Goal: Information Seeking & Learning: Learn about a topic

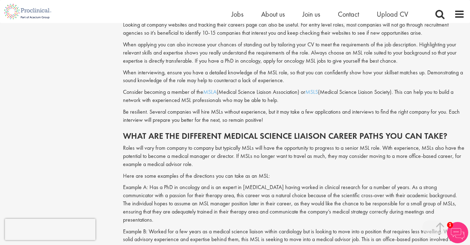
scroll to position [685, 0]
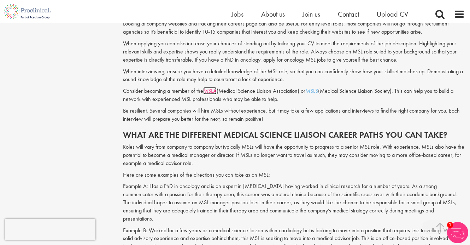
click at [211, 87] on link "MSLA" at bounding box center [209, 90] width 13 height 7
click at [315, 87] on link "MSLS" at bounding box center [311, 90] width 13 height 7
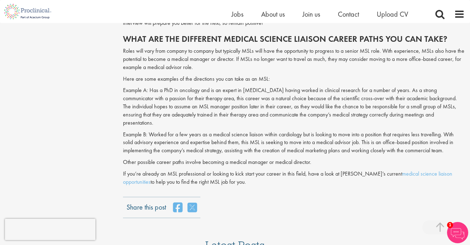
scroll to position [785, 0]
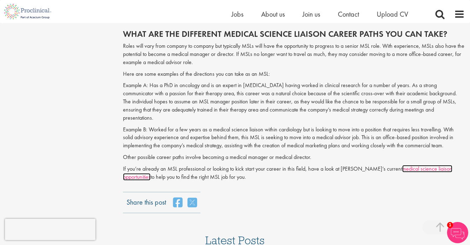
click at [426, 165] on link "medical science liaison opportunities" at bounding box center [287, 173] width 329 height 16
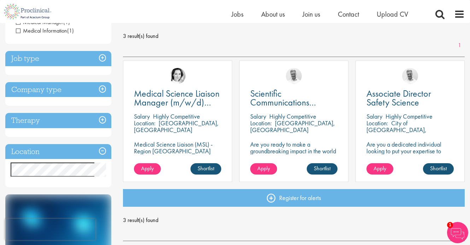
scroll to position [101, 0]
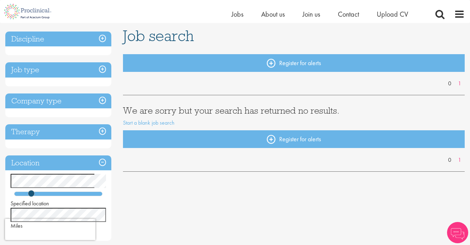
scroll to position [49, 0]
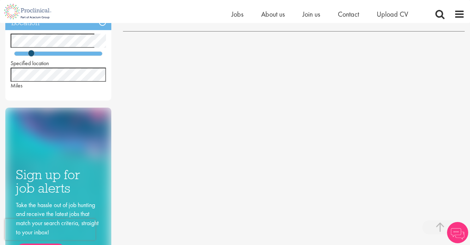
scroll to position [189, 0]
